Goal: Check status: Check status

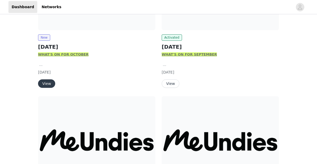
scroll to position [144, 0]
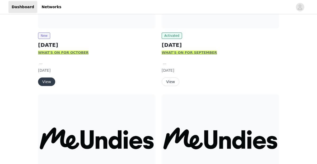
click at [47, 80] on button "View" at bounding box center [46, 81] width 17 height 8
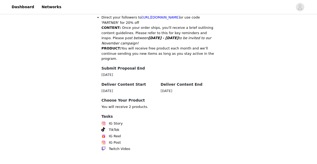
scroll to position [300, 0]
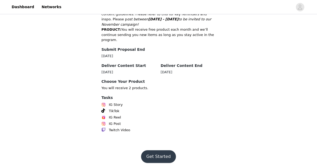
click at [155, 154] on button "Get Started" at bounding box center [158, 156] width 35 height 13
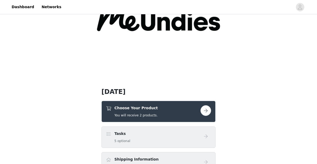
scroll to position [61, 0]
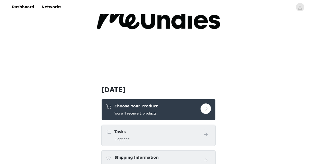
click at [205, 114] on div "Choose Your Product You will receive 2 products." at bounding box center [158, 109] width 105 height 12
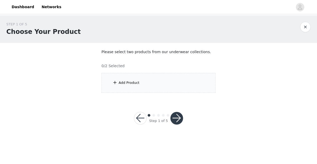
click at [155, 87] on div "Add Product" at bounding box center [158, 83] width 114 height 20
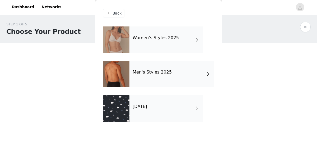
click at [158, 39] on h4 "Women's Styles 2025" at bounding box center [155, 37] width 46 height 5
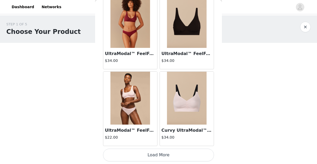
scroll to position [644, 0]
click at [145, 159] on button "Load More" at bounding box center [158, 155] width 111 height 13
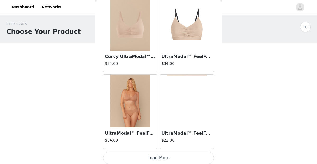
scroll to position [1409, 0]
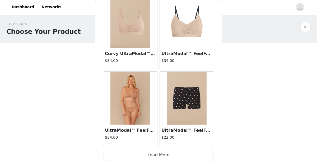
click at [146, 155] on button "Load More" at bounding box center [158, 154] width 111 height 13
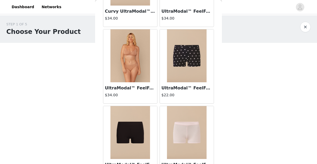
scroll to position [1447, 0]
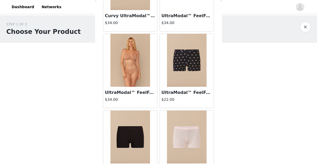
click at [185, 60] on img at bounding box center [187, 60] width 40 height 53
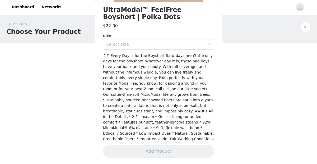
scroll to position [137, 0]
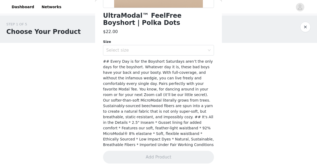
click at [308, 29] on button "button" at bounding box center [305, 27] width 11 height 11
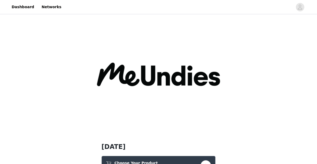
scroll to position [7, 0]
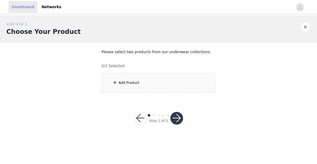
click at [26, 7] on link "Dashboard" at bounding box center [22, 7] width 29 height 12
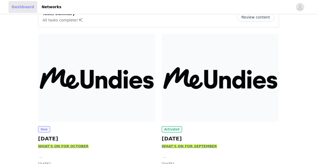
scroll to position [51, 0]
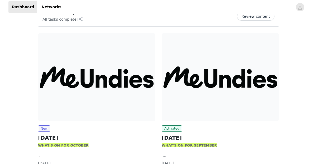
click at [180, 120] on img at bounding box center [219, 77] width 117 height 88
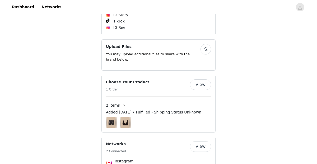
scroll to position [415, 0]
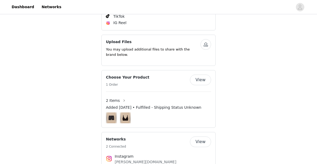
click at [121, 118] on img at bounding box center [125, 117] width 8 height 11
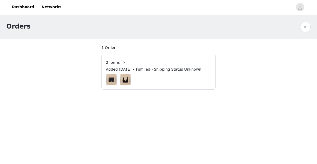
click at [134, 69] on span "Added [DATE] • Fulfilled - Shipping Status Unknown" at bounding box center [153, 69] width 95 height 6
click at [132, 75] on div at bounding box center [158, 79] width 105 height 11
click at [127, 63] on div "2 Items" at bounding box center [158, 62] width 105 height 8
click at [122, 62] on button "button" at bounding box center [124, 62] width 8 height 8
click at [27, 10] on link "Dashboard" at bounding box center [22, 7] width 29 height 12
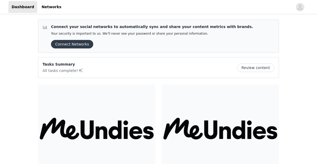
click at [187, 120] on img at bounding box center [219, 128] width 117 height 88
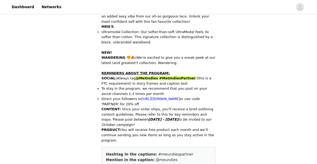
scroll to position [217, 0]
